Goal: Transaction & Acquisition: Subscribe to service/newsletter

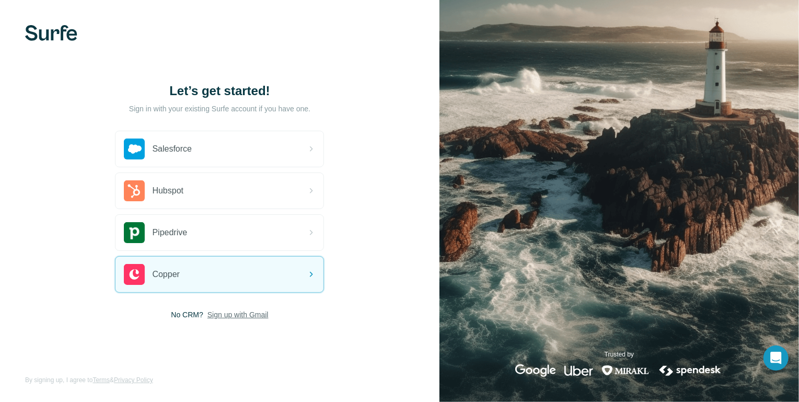
click at [251, 314] on span "Sign up with Gmail" at bounding box center [238, 315] width 61 height 10
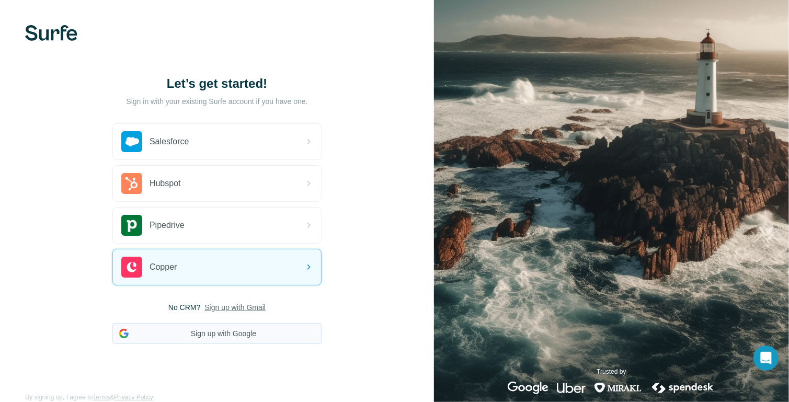
click at [224, 328] on button "Sign up with Google" at bounding box center [216, 333] width 209 height 21
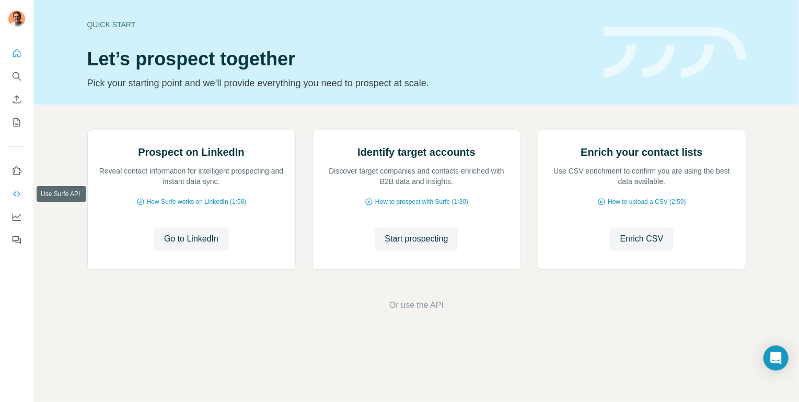
click at [21, 195] on icon "Use Surfe API" at bounding box center [17, 194] width 10 height 10
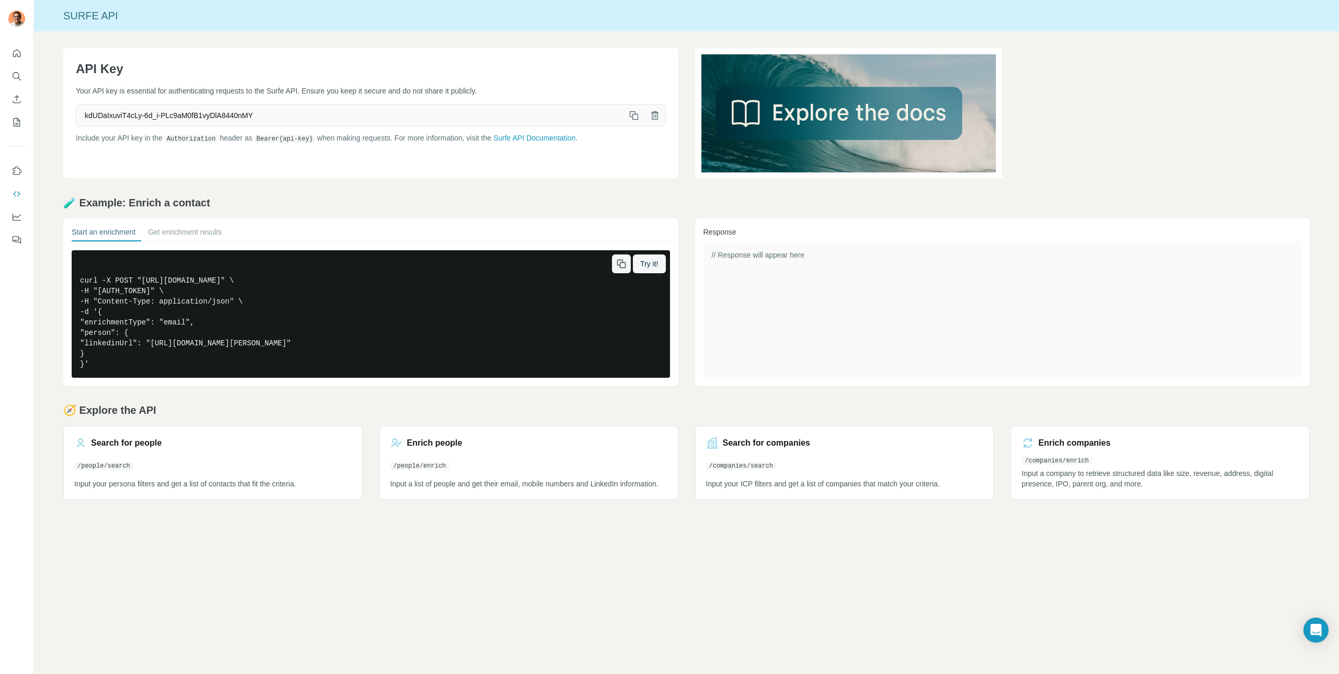
click at [618, 265] on icon "button" at bounding box center [621, 264] width 10 height 10
click at [628, 119] on icon "button" at bounding box center [633, 115] width 10 height 10
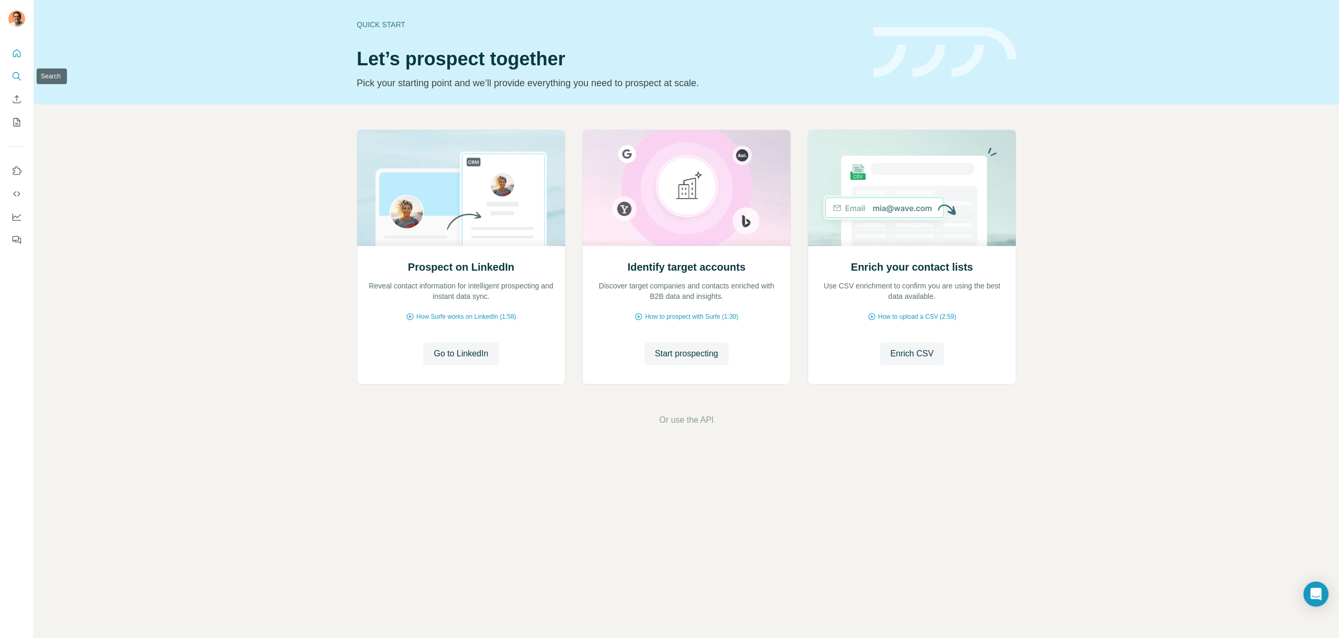
click at [23, 73] on button "Search" at bounding box center [16, 76] width 17 height 19
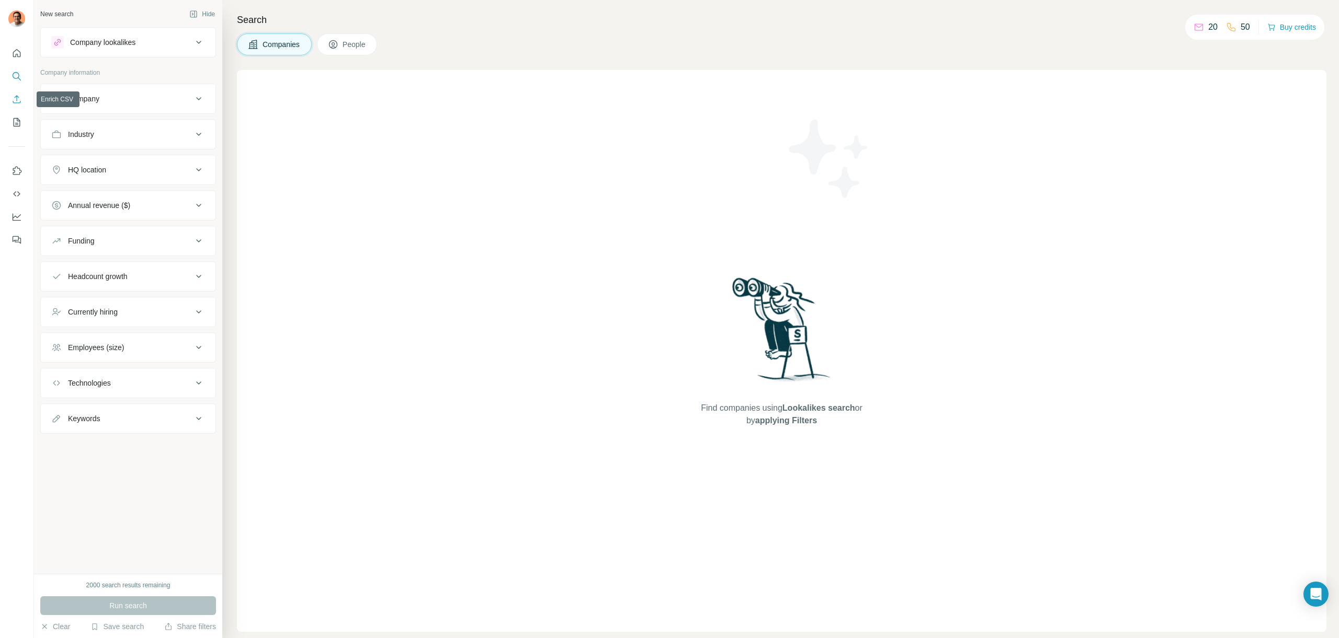
click at [21, 93] on button "Enrich CSV" at bounding box center [16, 99] width 17 height 19
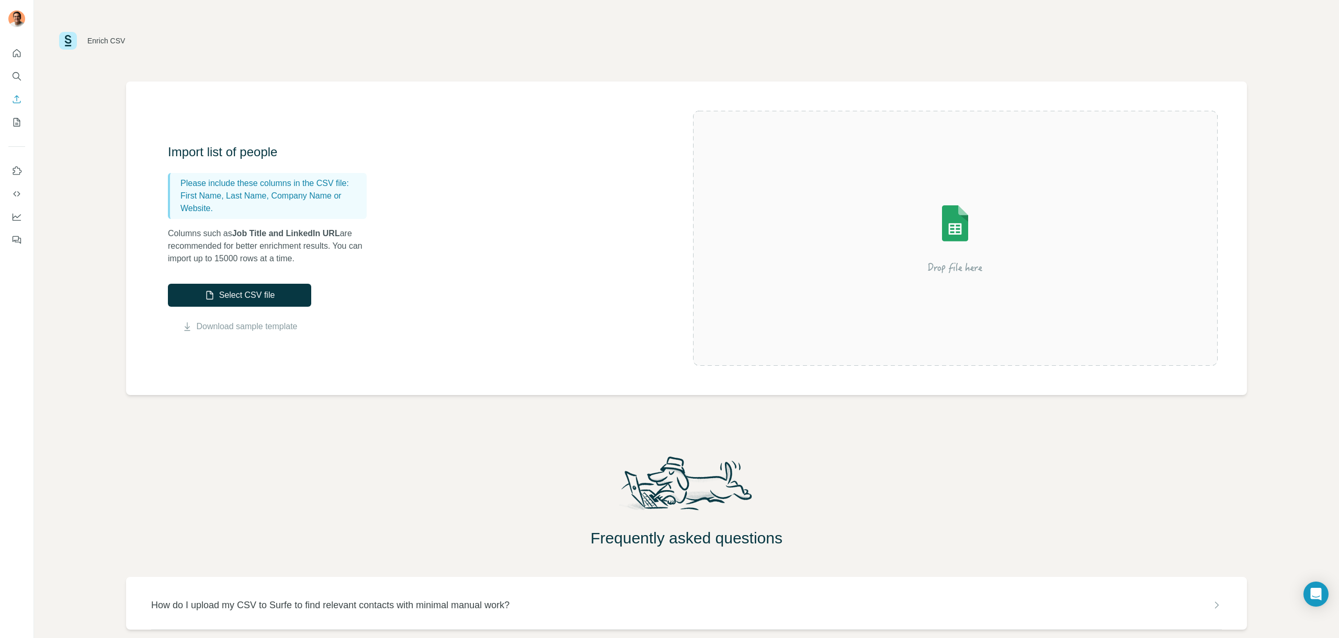
click at [26, 119] on div at bounding box center [16, 144] width 33 height 212
click at [19, 125] on icon "My lists" at bounding box center [17, 122] width 10 height 10
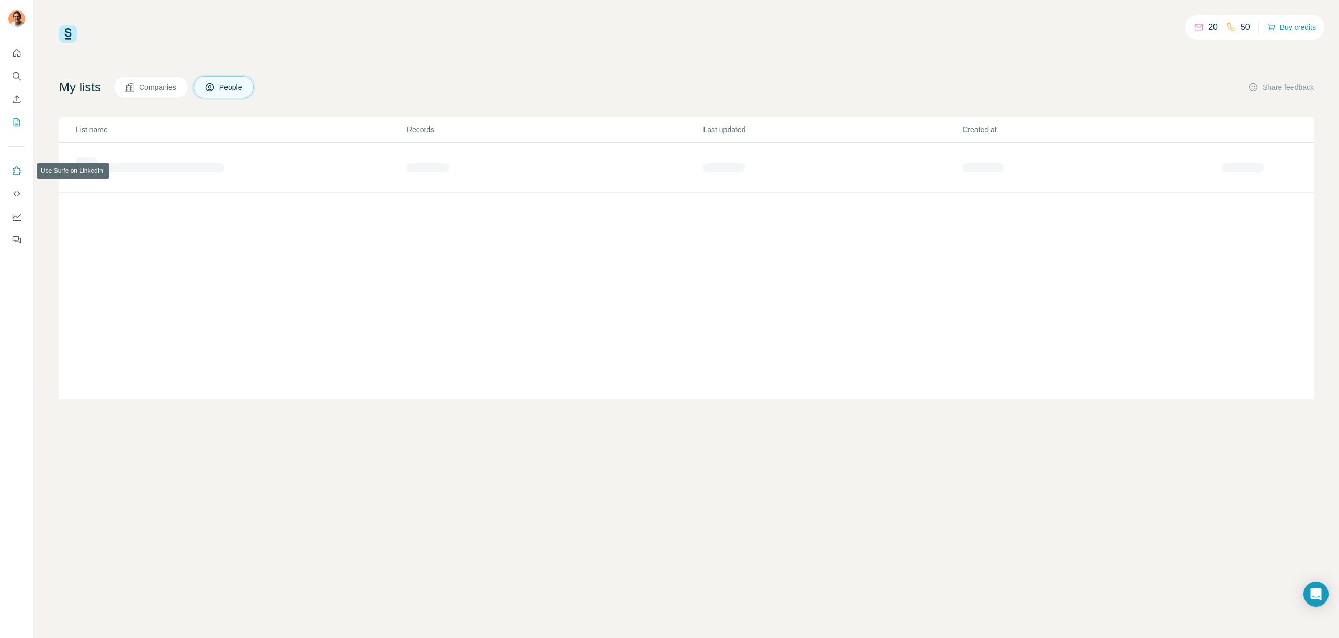
click at [21, 171] on icon "Use Surfe on LinkedIn" at bounding box center [17, 171] width 10 height 10
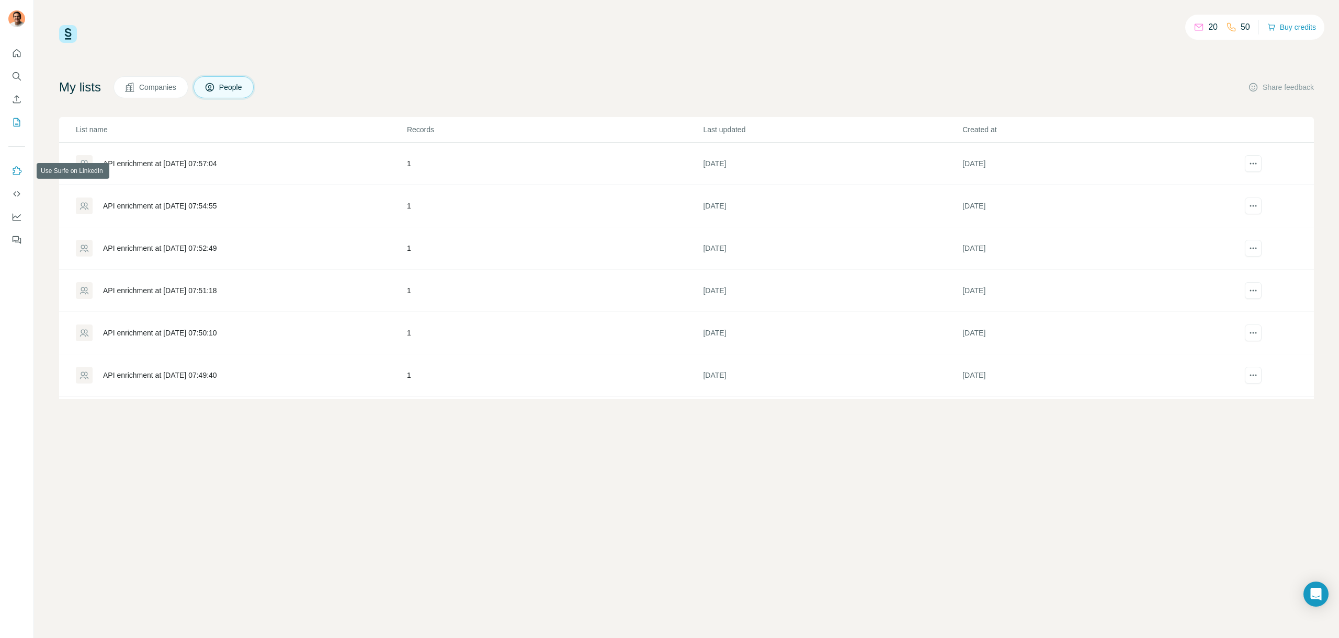
click at [23, 174] on button "Use Surfe on LinkedIn" at bounding box center [16, 171] width 17 height 19
click at [17, 195] on icon "Use Surfe API" at bounding box center [17, 194] width 10 height 10
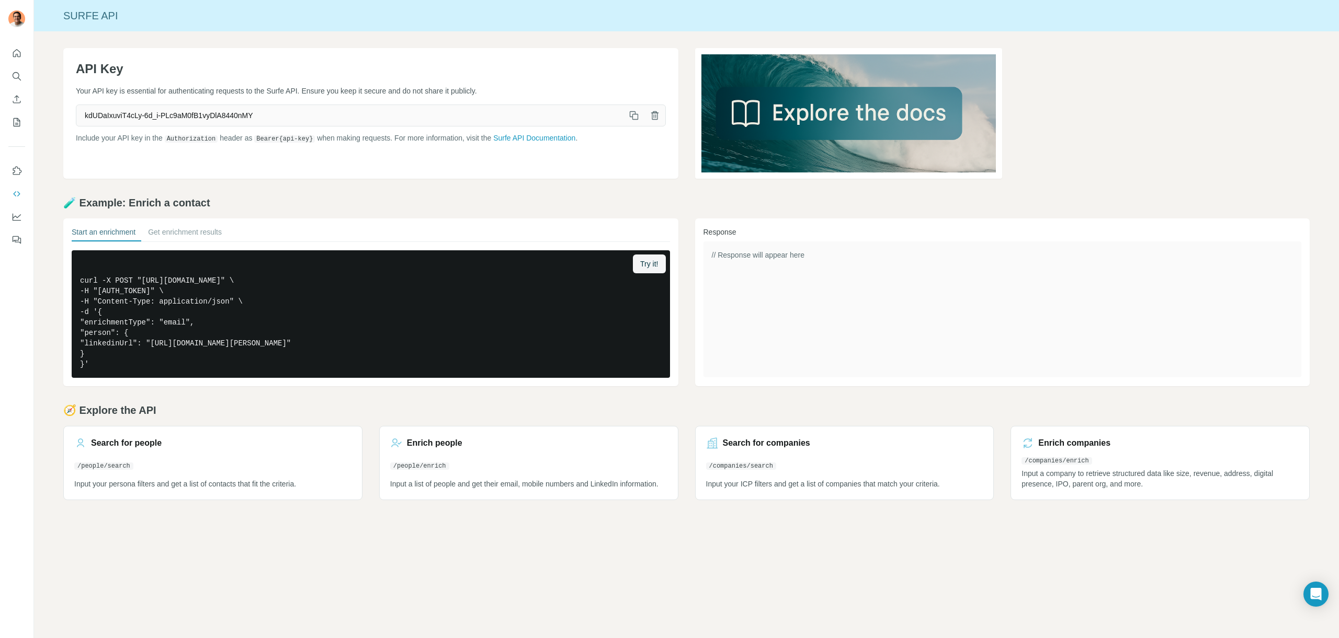
click at [631, 118] on icon "button" at bounding box center [633, 115] width 10 height 10
click at [632, 116] on icon "button" at bounding box center [633, 115] width 10 height 10
click at [632, 113] on icon "button" at bounding box center [633, 115] width 10 height 10
